Goal: Information Seeking & Learning: Find specific fact

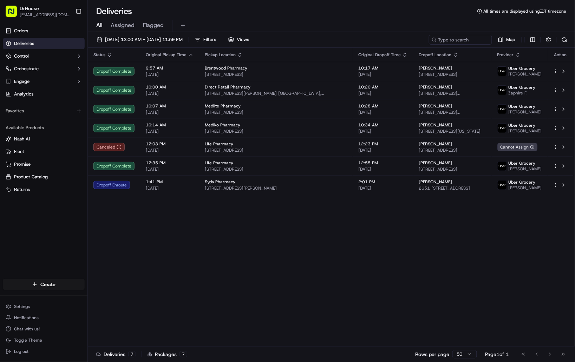
click at [464, 18] on div "All Assigned Flagged" at bounding box center [331, 24] width 487 height 15
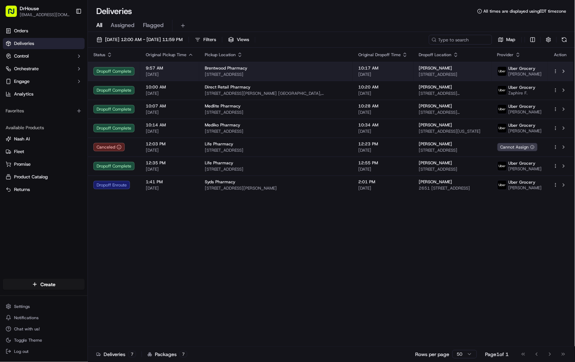
click at [413, 68] on td "[PERSON_NAME] [STREET_ADDRESS]" at bounding box center [452, 71] width 78 height 19
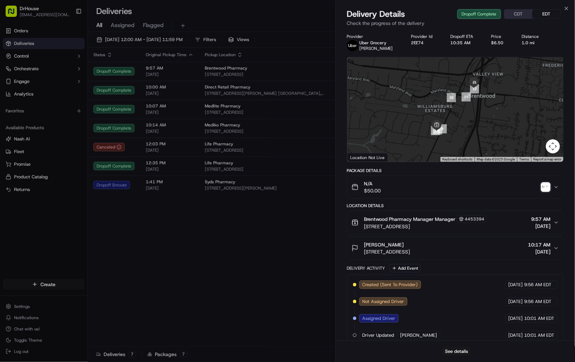
click at [423, 5] on div "Close Delivery Details Dropoff Complete CDT EDT Check the progress of the deliv…" at bounding box center [454, 181] width 239 height 362
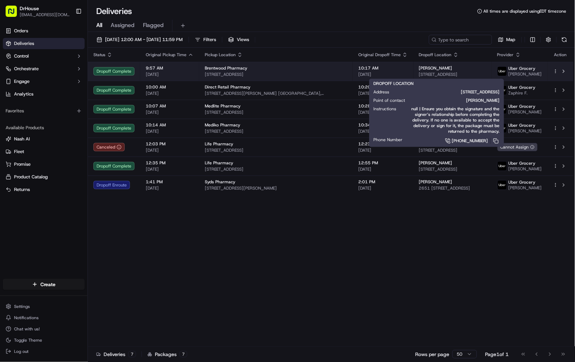
click at [441, 75] on span "[STREET_ADDRESS]" at bounding box center [452, 75] width 67 height 6
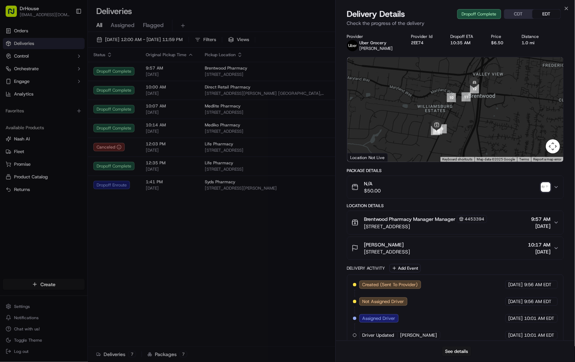
drag, startPoint x: 488, startPoint y: 249, endPoint x: 364, endPoint y: 250, distance: 124.6
click at [364, 250] on div "[PERSON_NAME] [STREET_ADDRESS] 10:17 AM [DATE]" at bounding box center [452, 248] width 202 height 14
copy span "[STREET_ADDRESS]"
drag, startPoint x: 440, startPoint y: 20, endPoint x: 438, endPoint y: 25, distance: 5.3
click at [440, 20] on p "Check the progress of the delivery" at bounding box center [455, 23] width 217 height 7
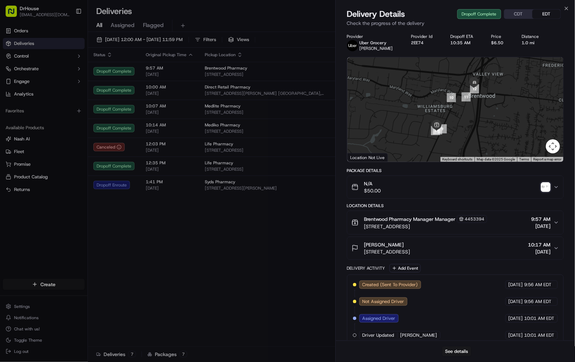
click at [496, 226] on div "Brentwood Pharmacy Manager Manager 4453394 [STREET_ADDRESS] 9:57 AM [DATE]" at bounding box center [452, 222] width 202 height 15
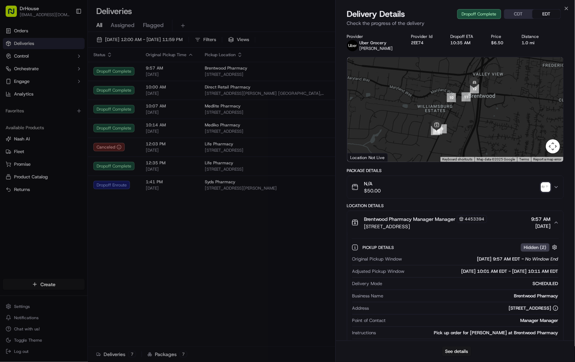
drag, startPoint x: 498, startPoint y: 223, endPoint x: 405, endPoint y: 223, distance: 92.3
click at [468, 226] on div "Brentwood Pharmacy Manager Manager 4453394 [STREET_ADDRESS] 9:57 AM [DATE]" at bounding box center [452, 222] width 202 height 15
drag, startPoint x: 359, startPoint y: 216, endPoint x: 501, endPoint y: 223, distance: 142.4
click at [501, 223] on div "Brentwood Pharmacy Manager Manager 4453394 [STREET_ADDRESS] 9:57 AM [DATE]" at bounding box center [452, 222] width 202 height 15
copy div "Brentwood Pharmacy Manager Manager 4453394 [STREET_ADDRESS]"
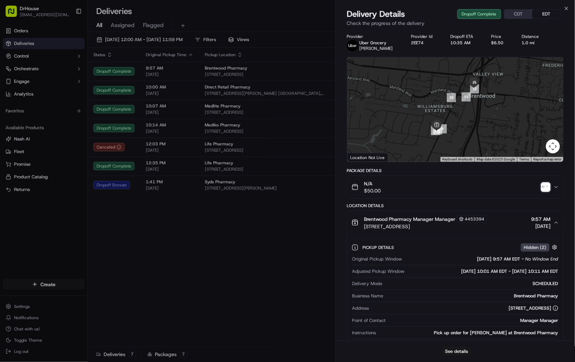
click at [544, 187] on img "button" at bounding box center [546, 187] width 10 height 10
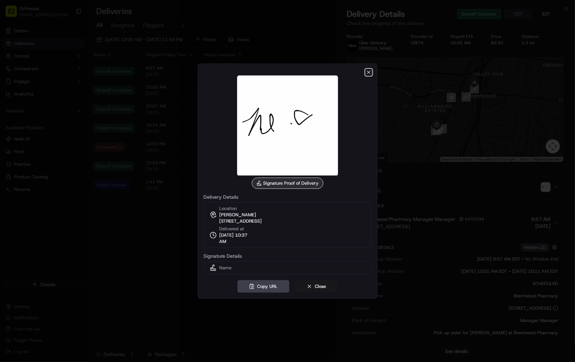
click at [369, 72] on icon "button" at bounding box center [369, 73] width 6 height 6
